Goal: Information Seeking & Learning: Learn about a topic

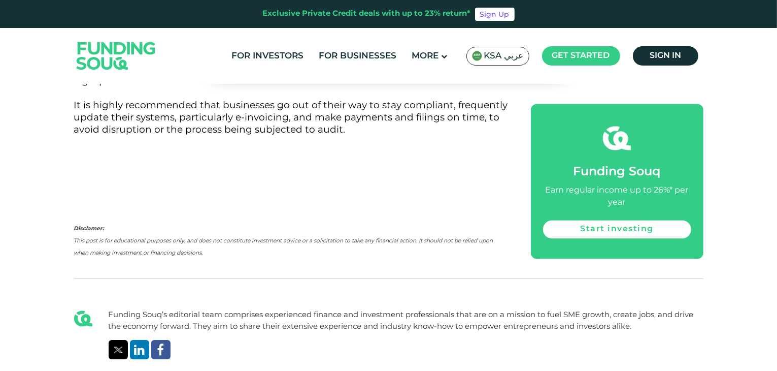
scroll to position [5898, 0]
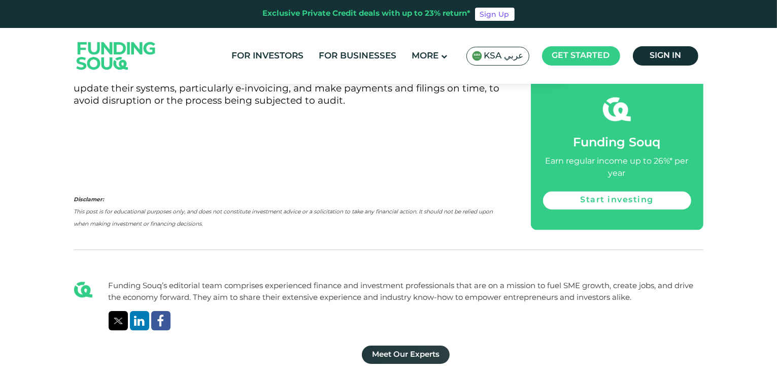
click at [426, 345] on link "Meet Our Experts" at bounding box center [406, 354] width 88 height 18
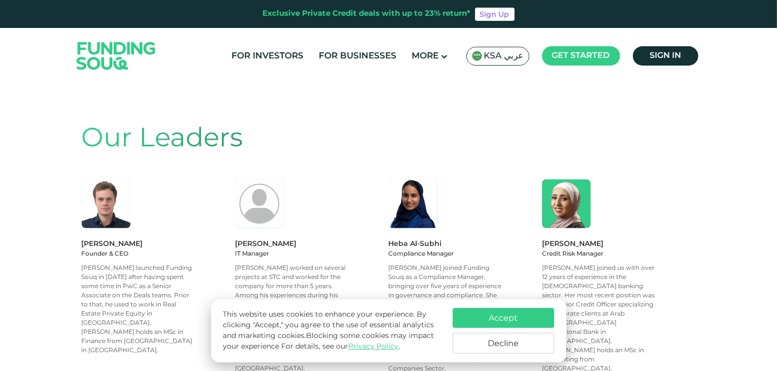
scroll to position [812, 0]
click at [489, 313] on button "Accept" at bounding box center [504, 318] width 102 height 20
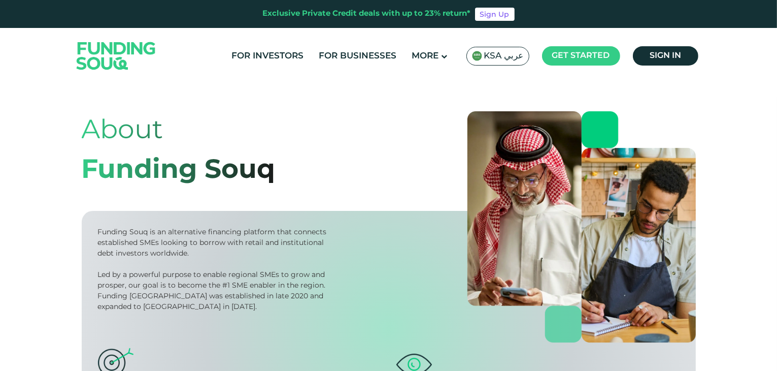
scroll to position [0, 0]
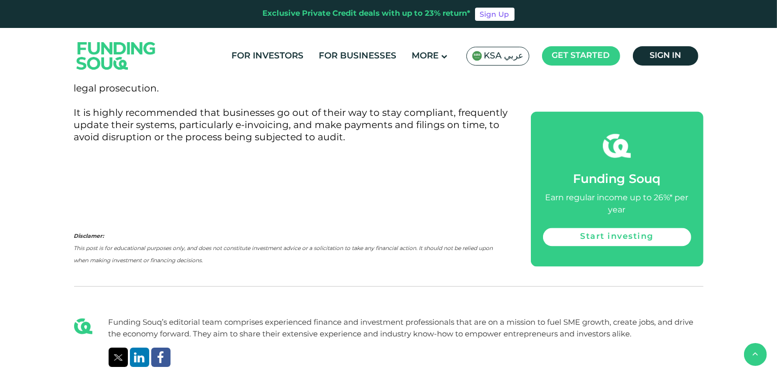
click at [298, 286] on div "Funding Souq’s editorial team comprises experienced finance and investment prof…" at bounding box center [388, 358] width 629 height 145
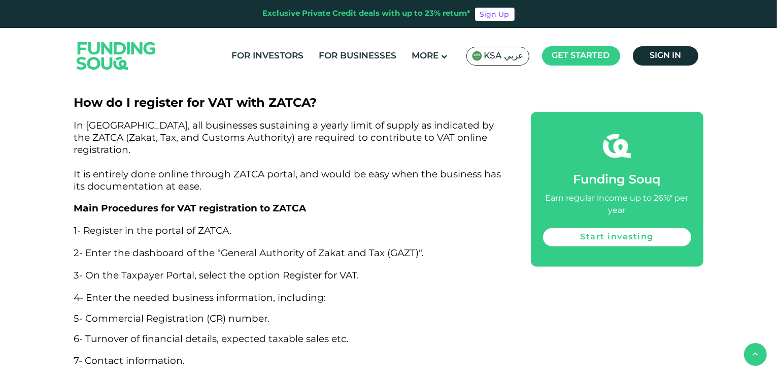
scroll to position [4826, 0]
